Goal: Transaction & Acquisition: Purchase product/service

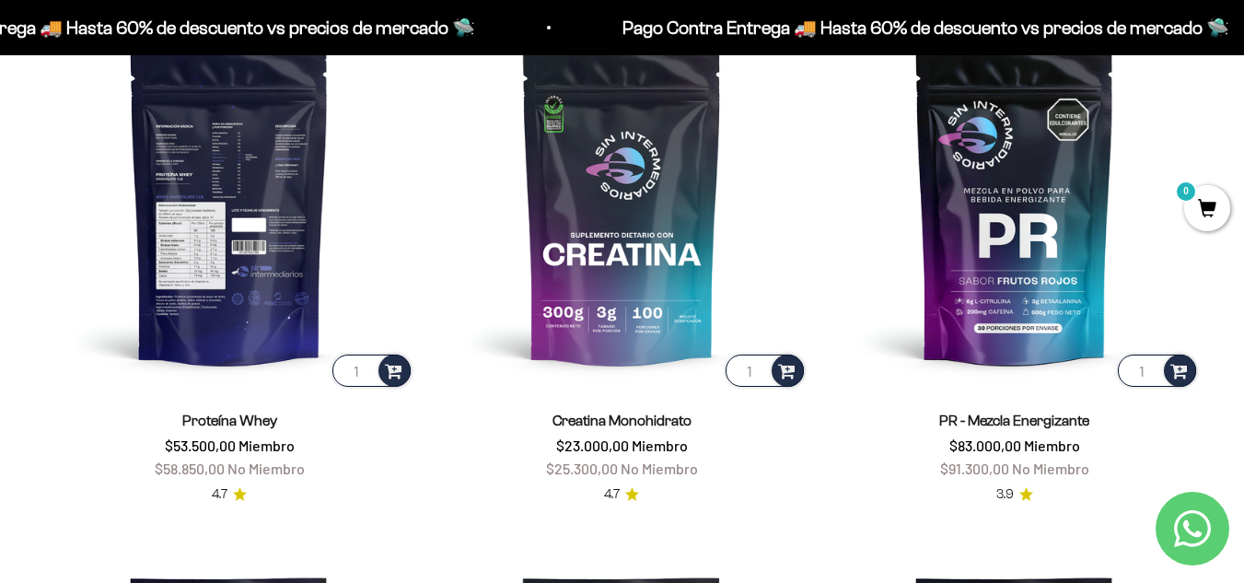
scroll to position [737, 0]
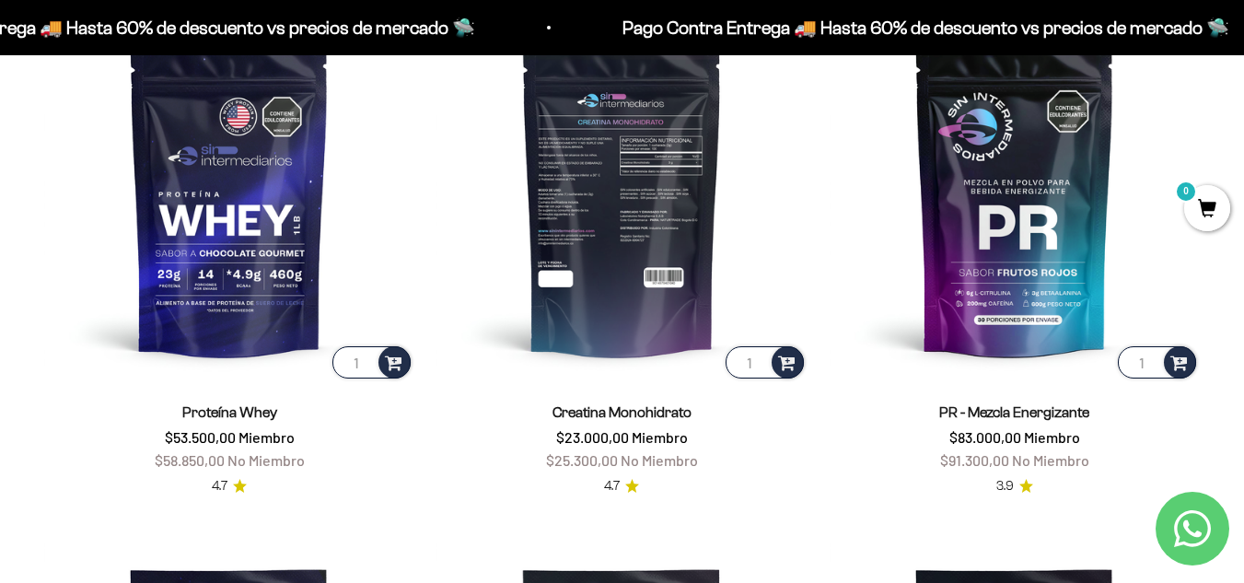
click at [656, 221] on img at bounding box center [621, 196] width 370 height 370
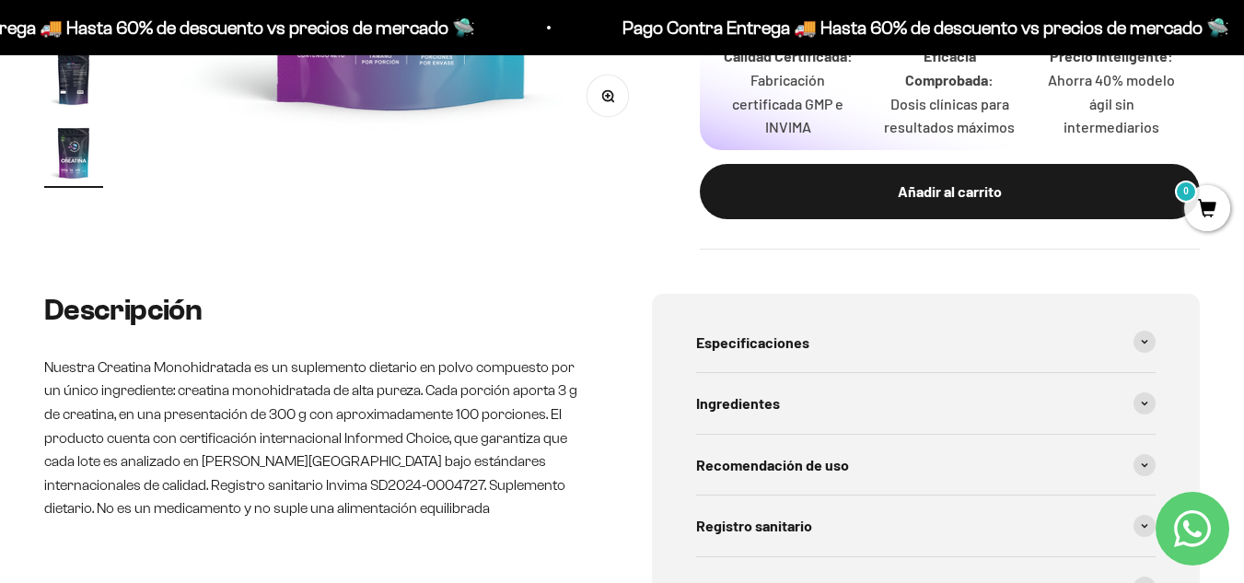
scroll to position [829, 0]
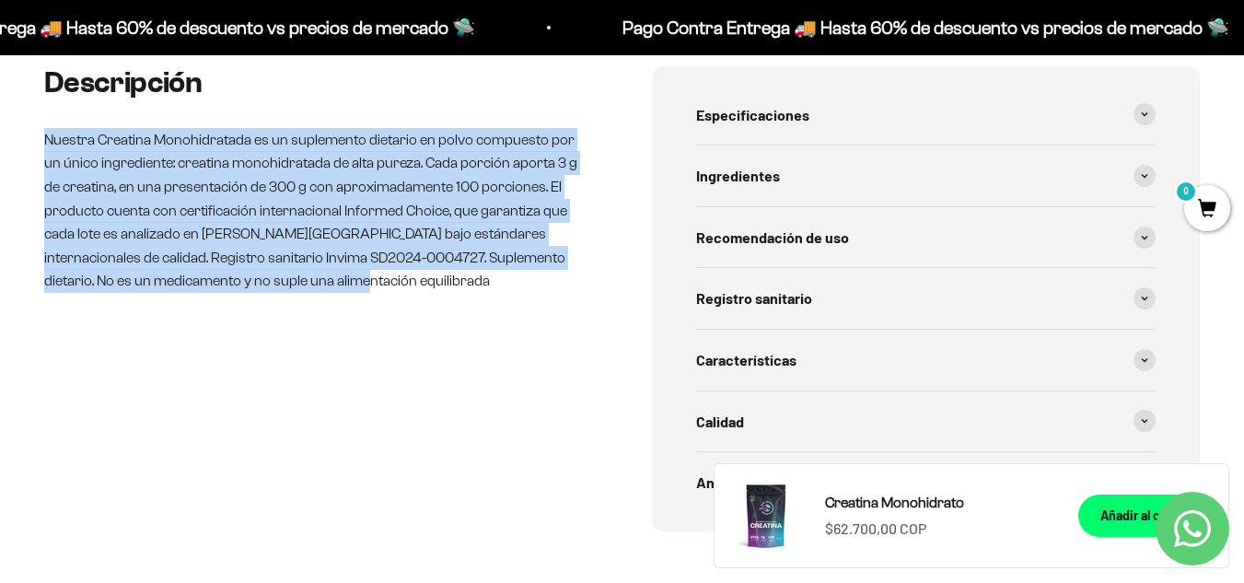
drag, startPoint x: 270, startPoint y: 271, endPoint x: 9, endPoint y: 143, distance: 290.3
click at [9, 143] on div "Descripción Nuestra Creatina Monohidratada es un suplemento dietario en polvo c…" at bounding box center [622, 335] width 1244 height 539
copy p "Nuestra Creatina Monohidratada es un suplemento dietario en polvo compuesto por…"
click at [409, 430] on div "Descripción Nuestra Creatina Monohidratada es un suplemento dietario en polvo c…" at bounding box center [318, 298] width 549 height 465
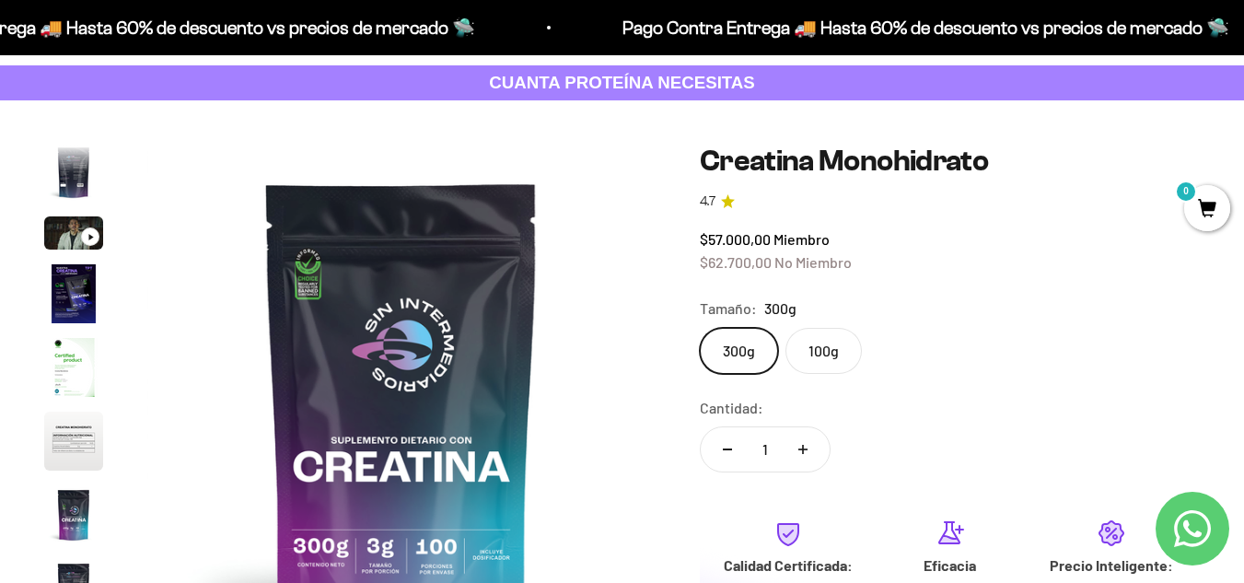
scroll to position [184, 0]
